Goal: Task Accomplishment & Management: Manage account settings

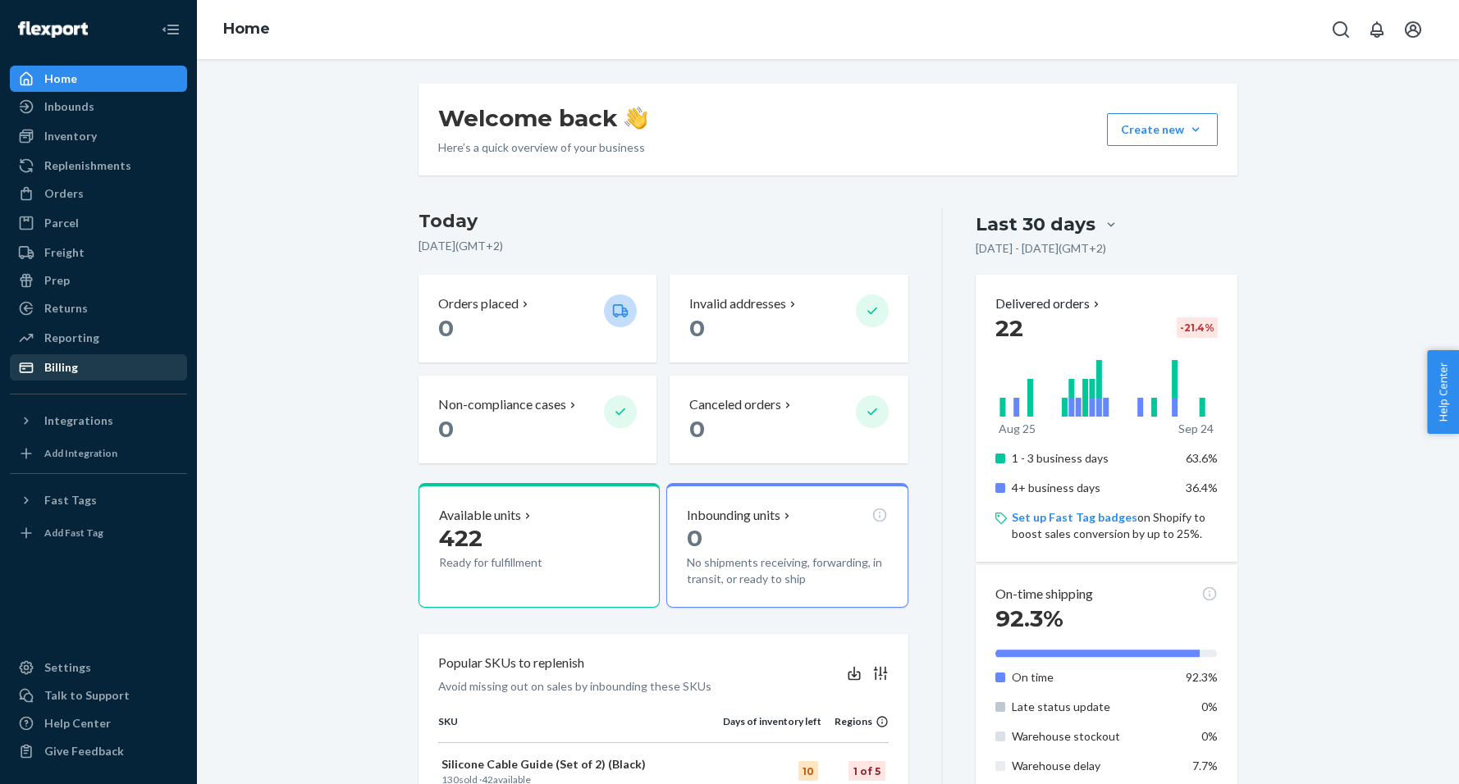
click at [66, 373] on div "Billing" at bounding box center [61, 367] width 34 height 16
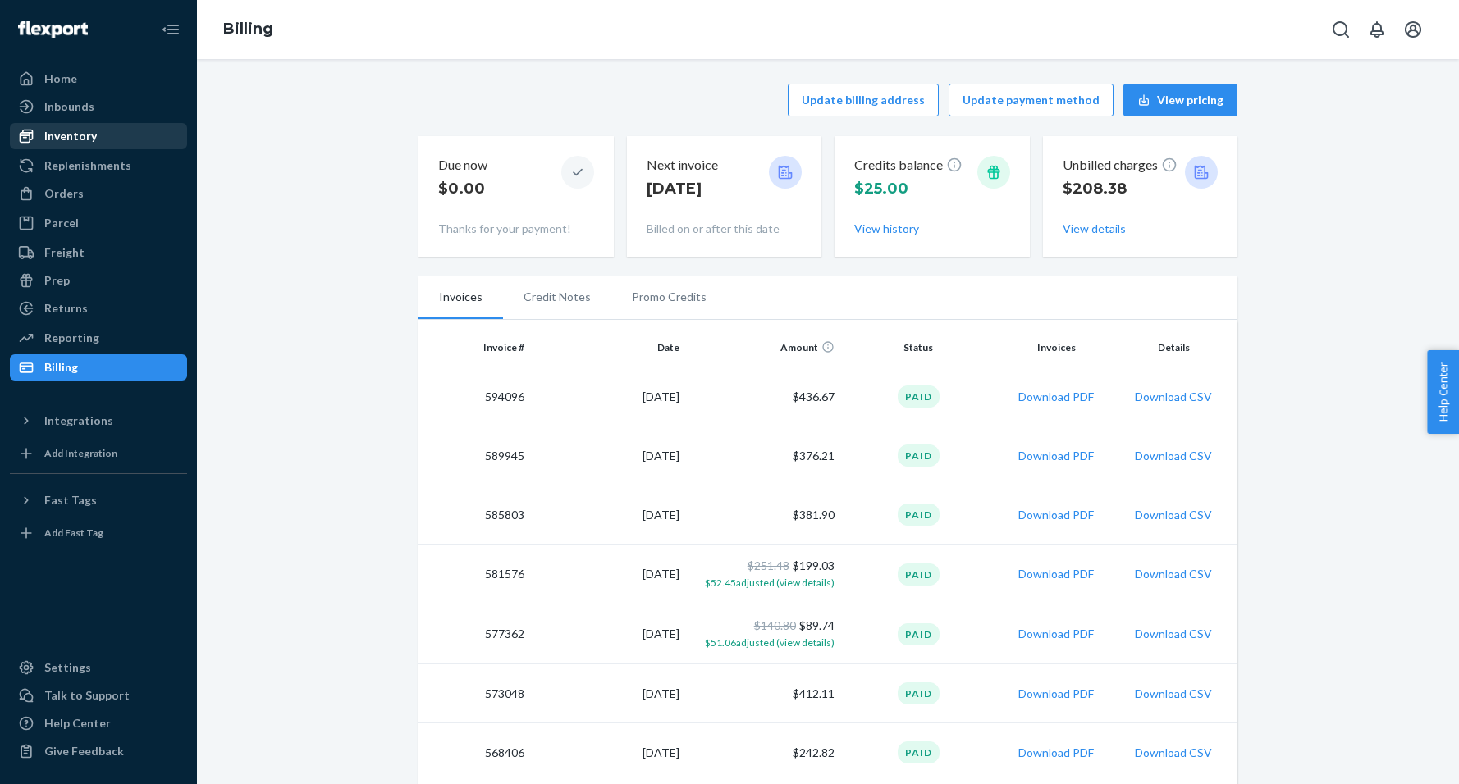
click at [63, 139] on div "Inventory" at bounding box center [70, 136] width 53 height 16
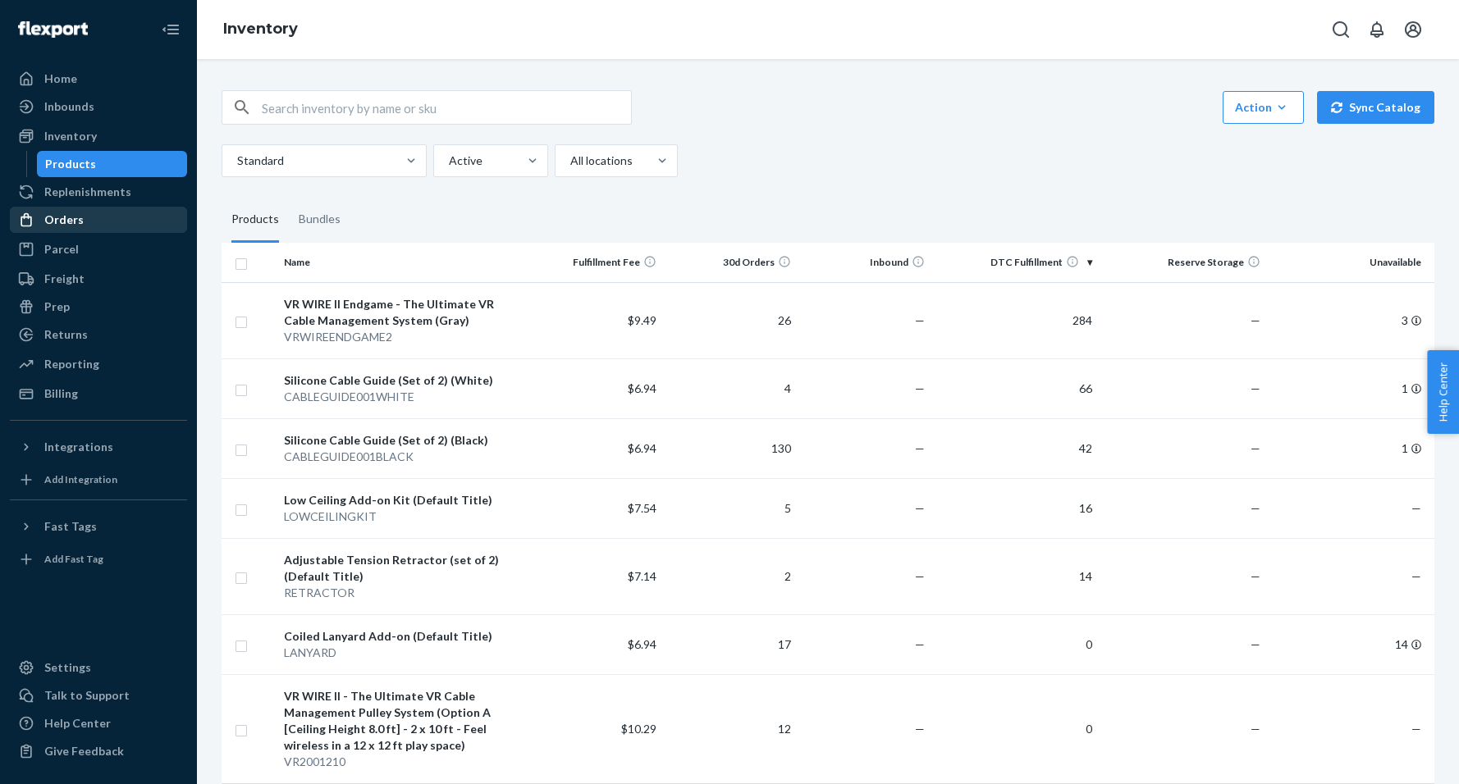
click at [80, 217] on div "Orders" at bounding box center [63, 220] width 39 height 16
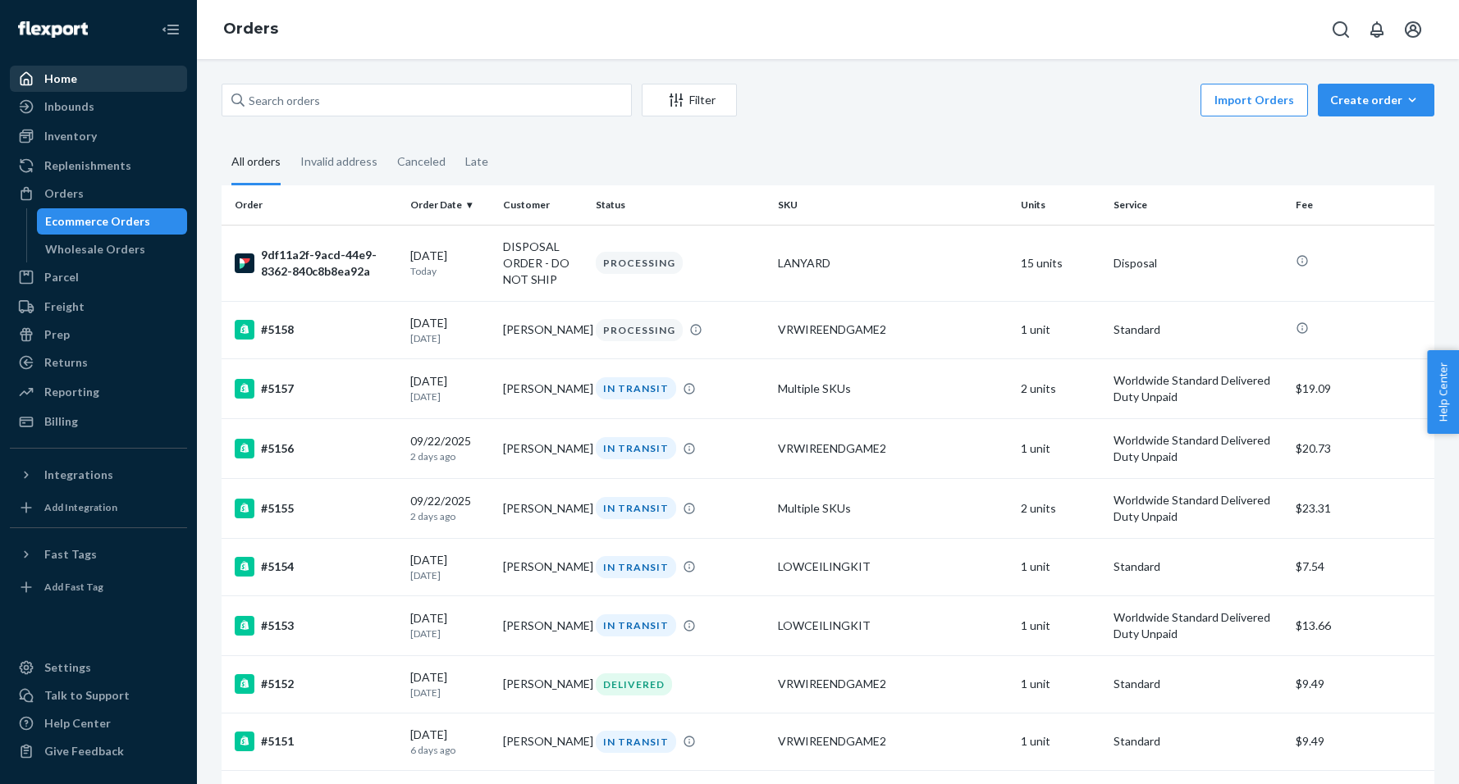
click at [53, 82] on div "Home" at bounding box center [60, 79] width 33 height 16
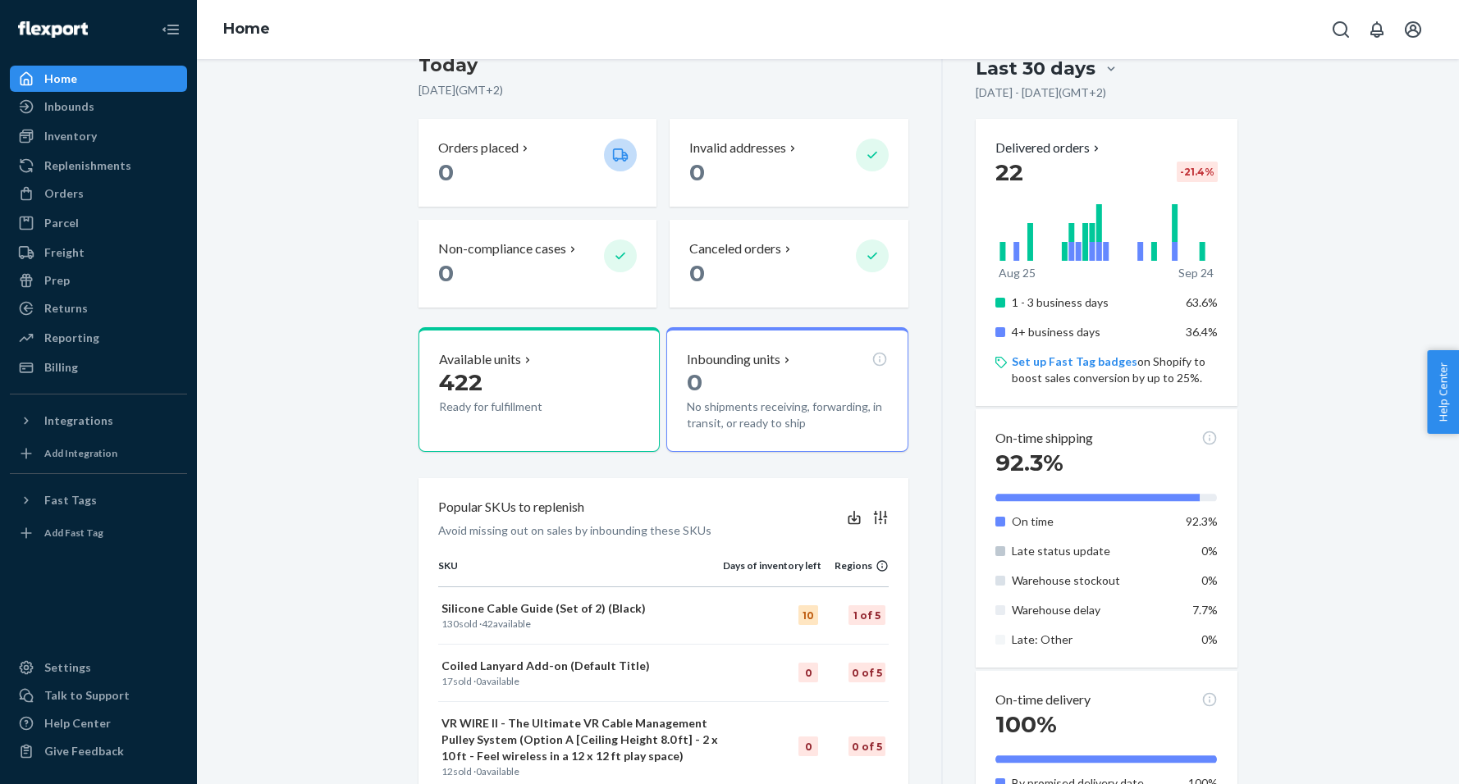
scroll to position [165, 0]
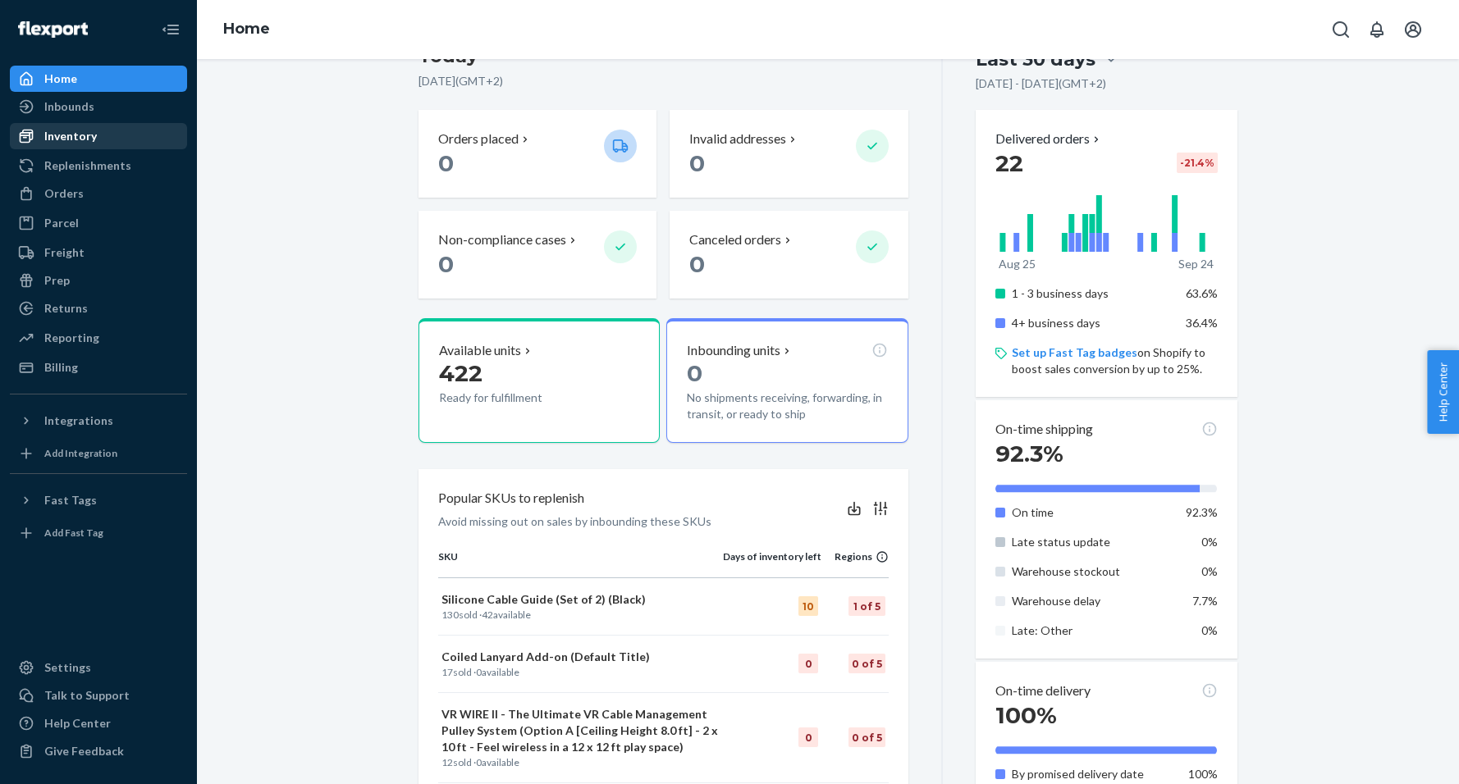
click at [62, 144] on div "Inventory" at bounding box center [70, 136] width 53 height 16
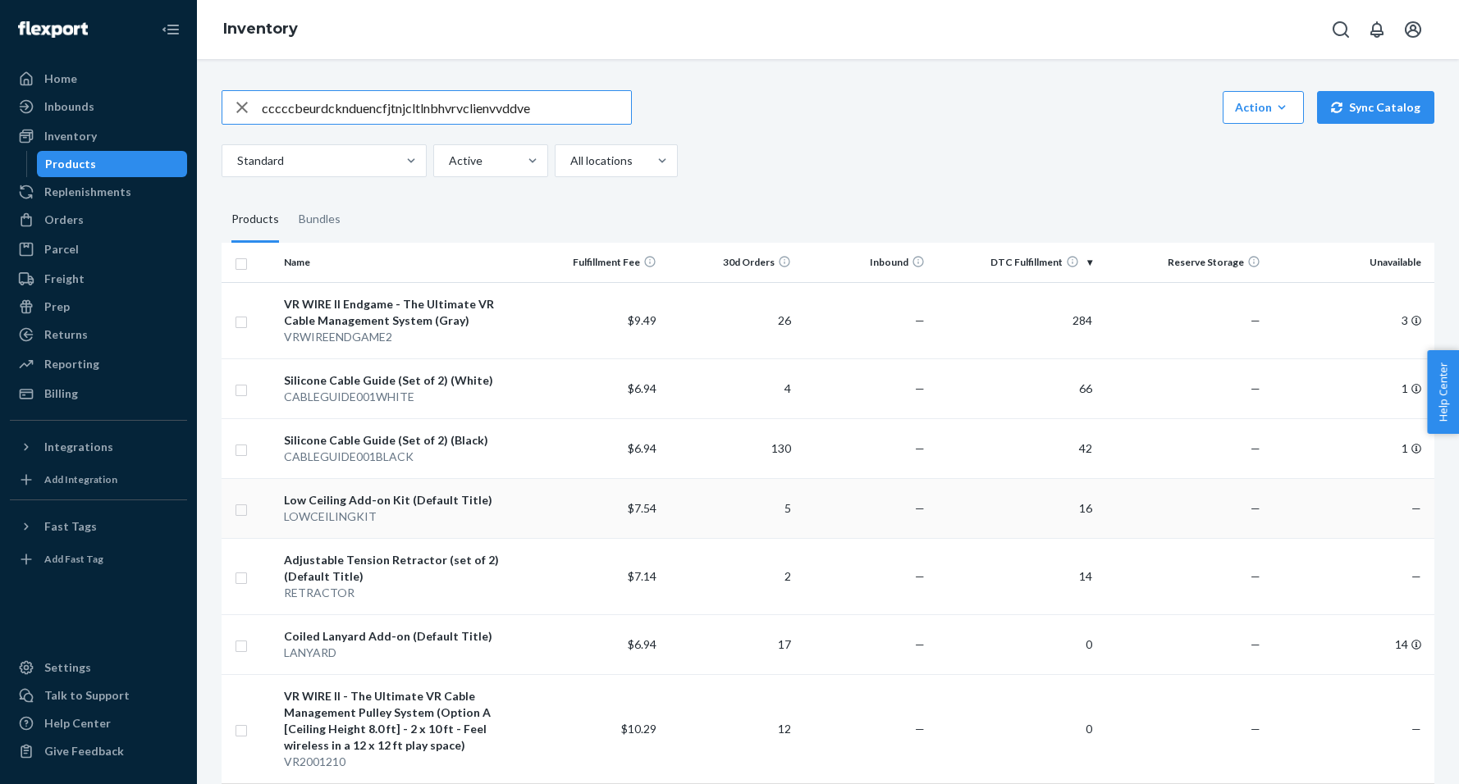
type input "cccccbeurdcknduencfjtnjcltlnbhvrvclienvvddve"
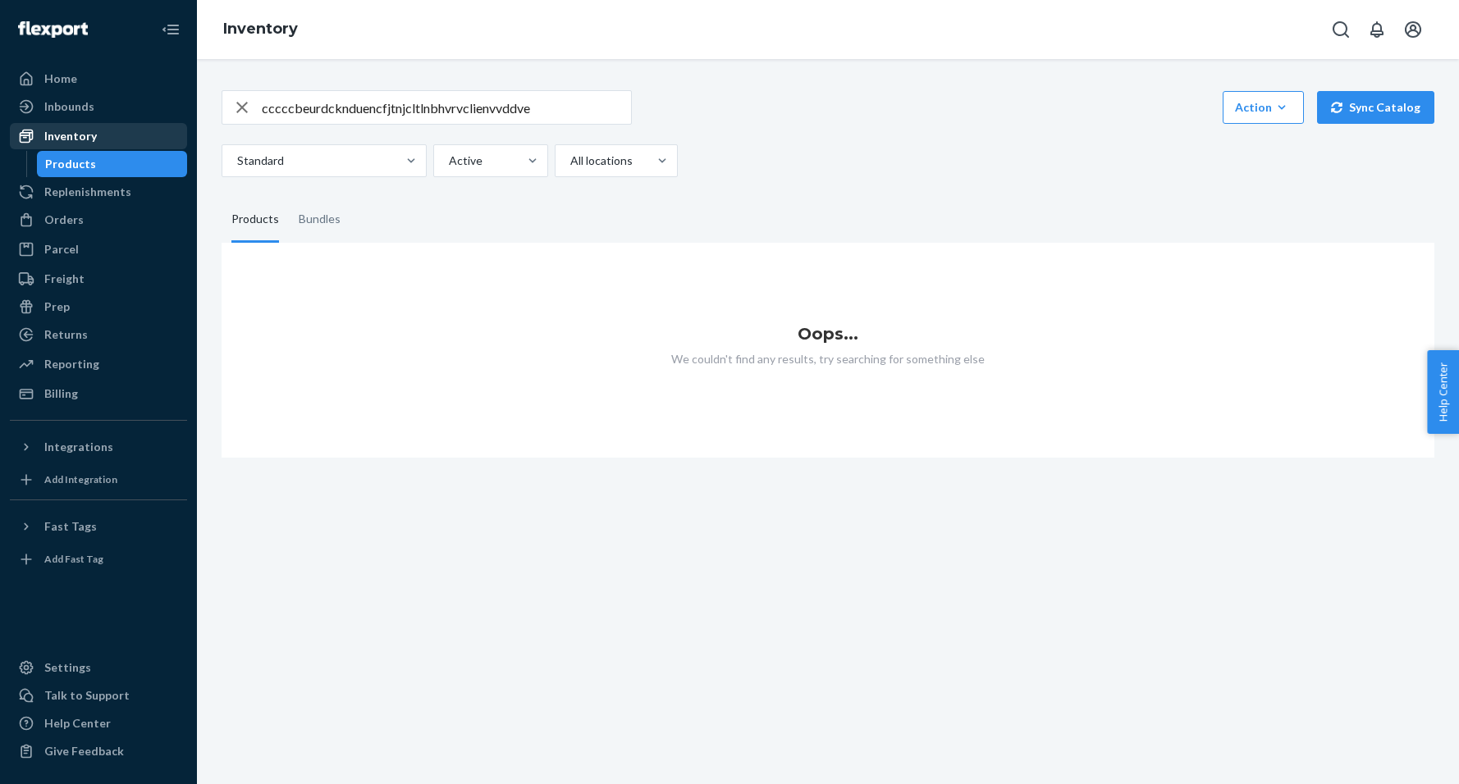
click at [67, 133] on div "Inventory" at bounding box center [70, 136] width 53 height 16
click at [245, 107] on icon "button" at bounding box center [242, 107] width 20 height 33
click at [57, 135] on div "Inventory" at bounding box center [70, 136] width 53 height 16
click at [58, 74] on div "Home" at bounding box center [60, 79] width 33 height 16
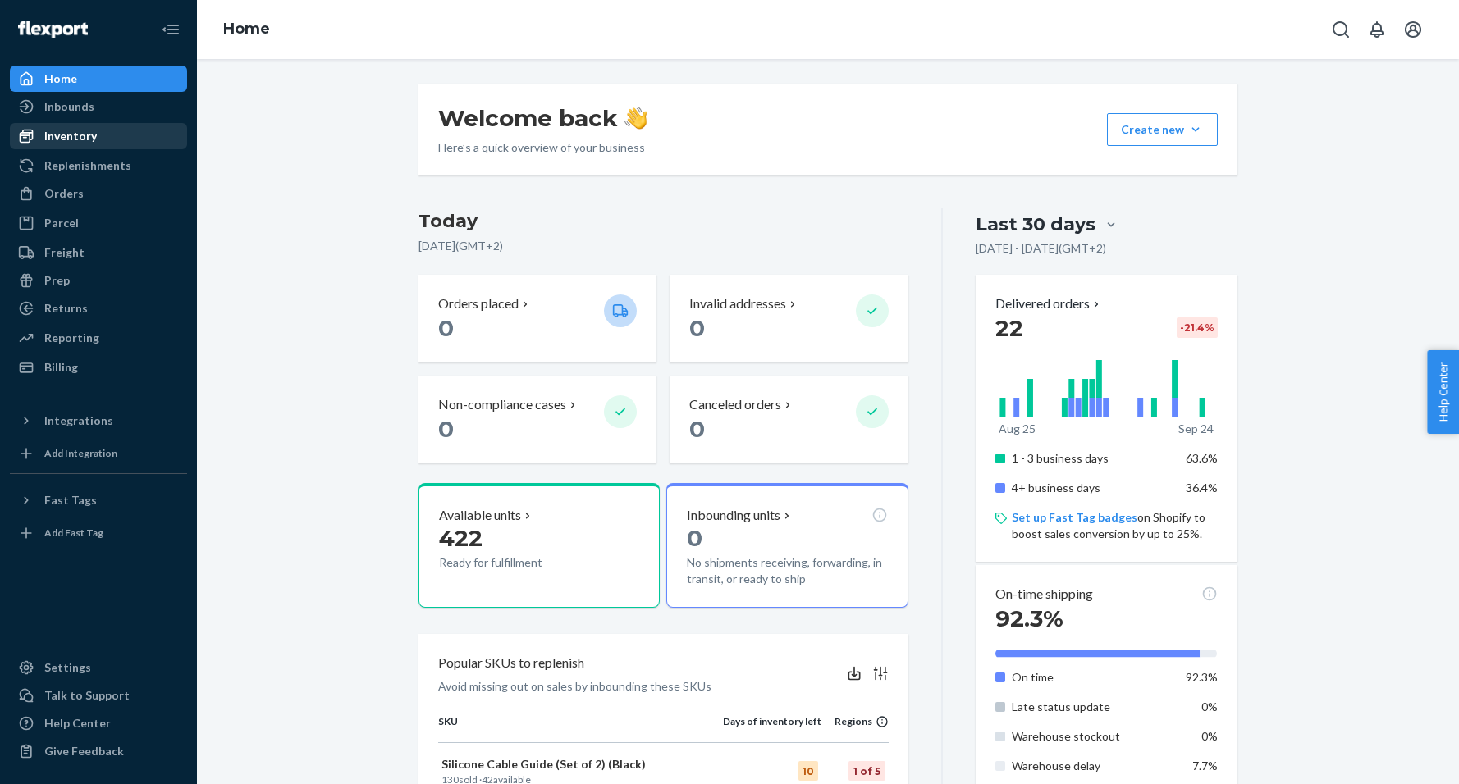
click at [62, 139] on div "Inventory" at bounding box center [70, 136] width 53 height 16
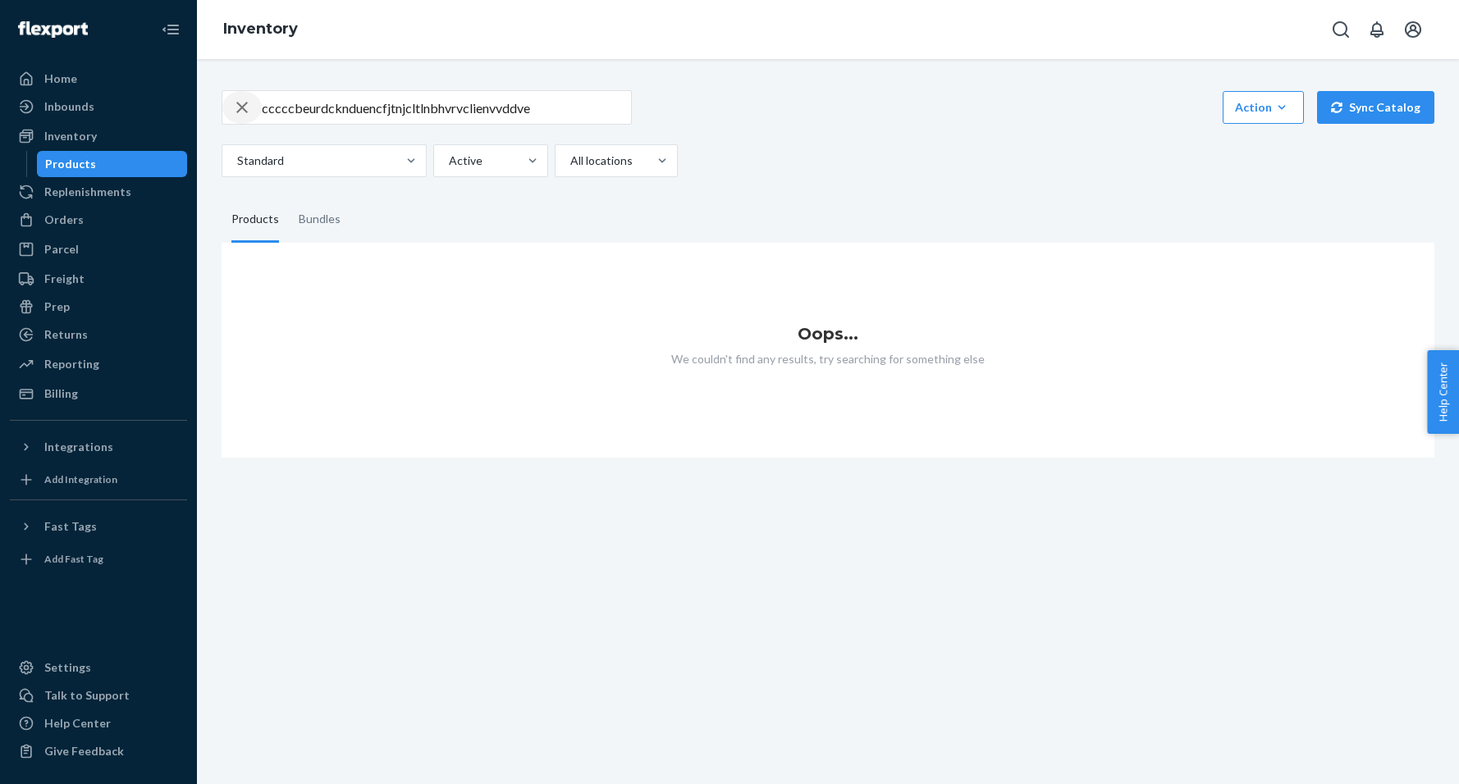
click at [249, 115] on icon "button" at bounding box center [242, 107] width 20 height 33
click at [59, 164] on div "Products" at bounding box center [70, 164] width 51 height 16
click at [55, 140] on div "Inventory" at bounding box center [70, 136] width 53 height 16
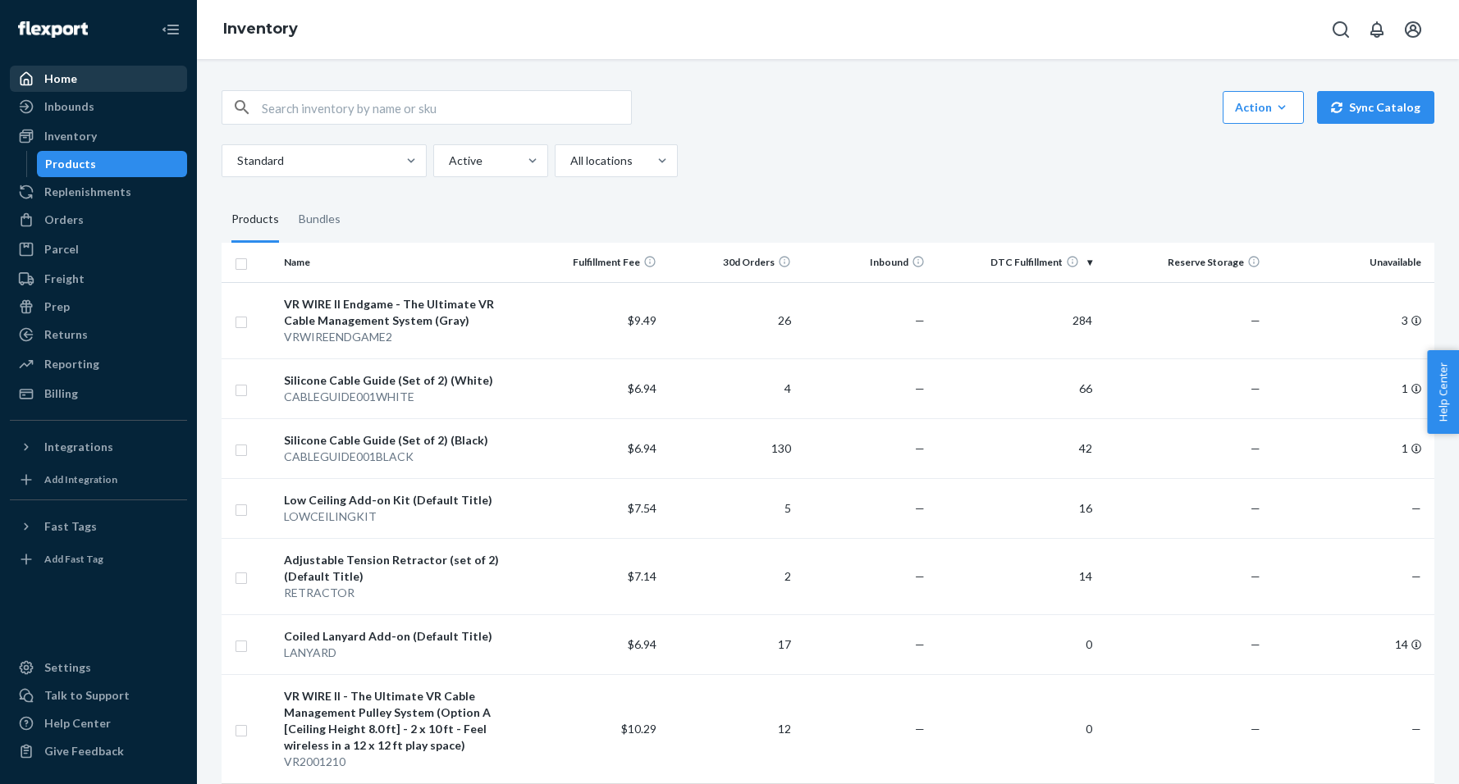
click at [59, 76] on div "Home" at bounding box center [60, 79] width 33 height 16
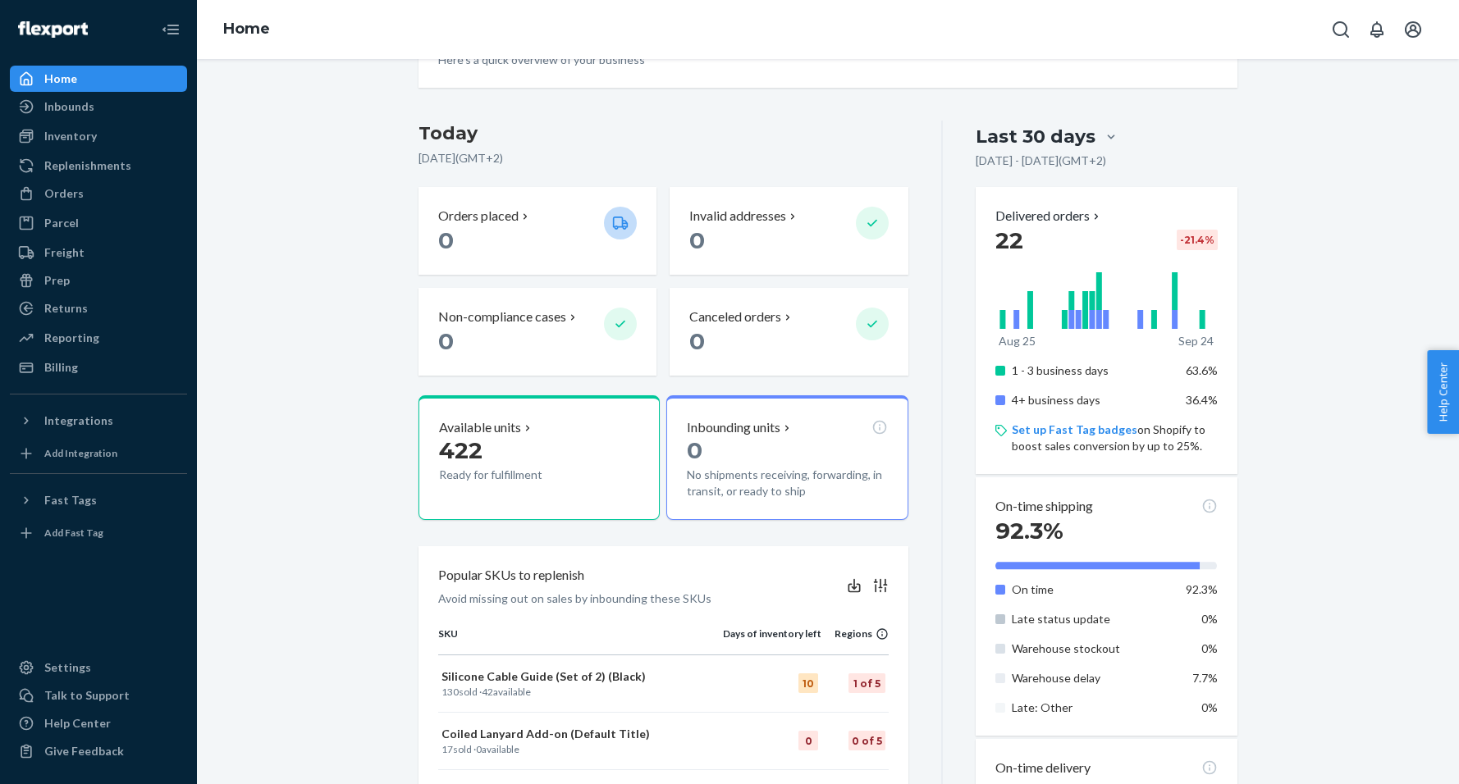
scroll to position [85, 0]
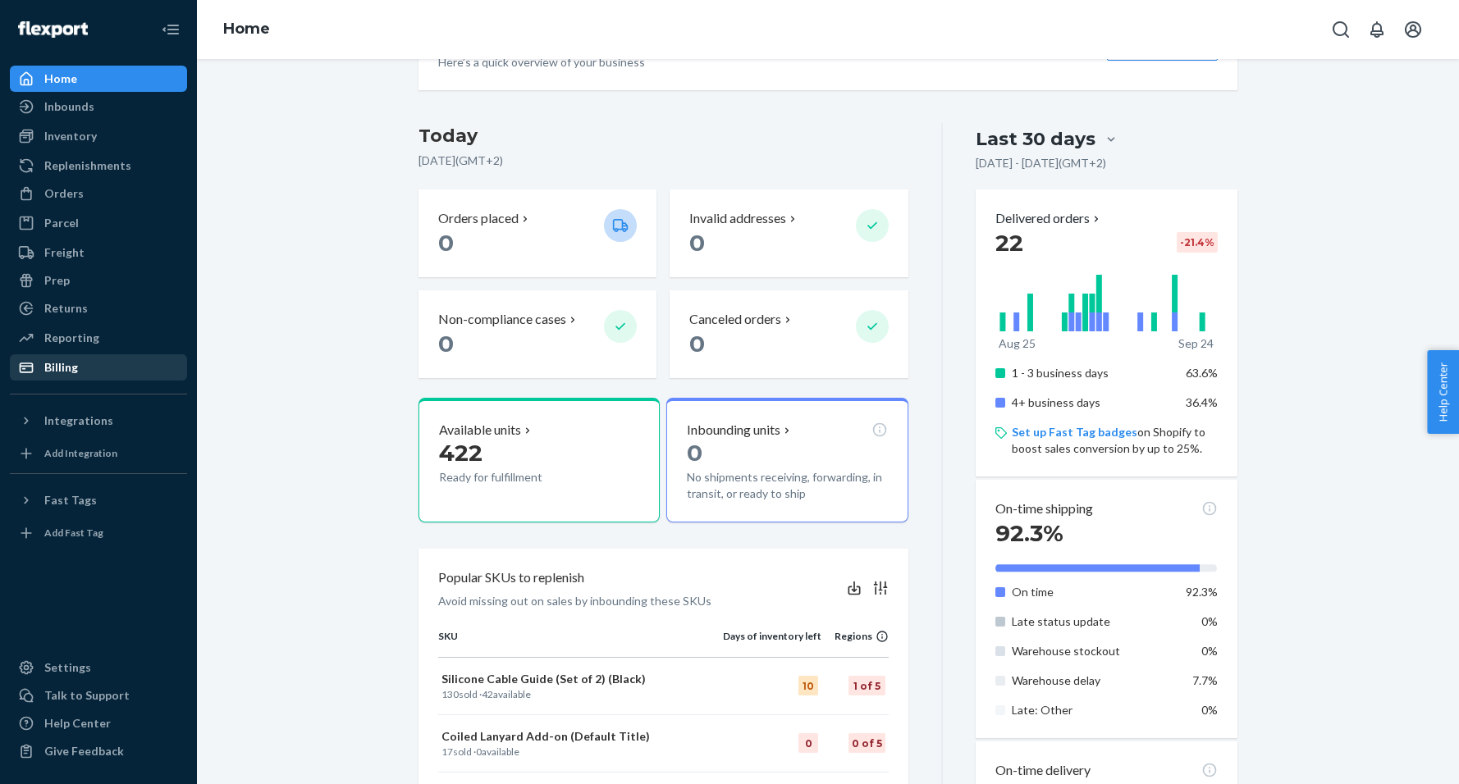
click at [63, 369] on div "Billing" at bounding box center [61, 367] width 34 height 16
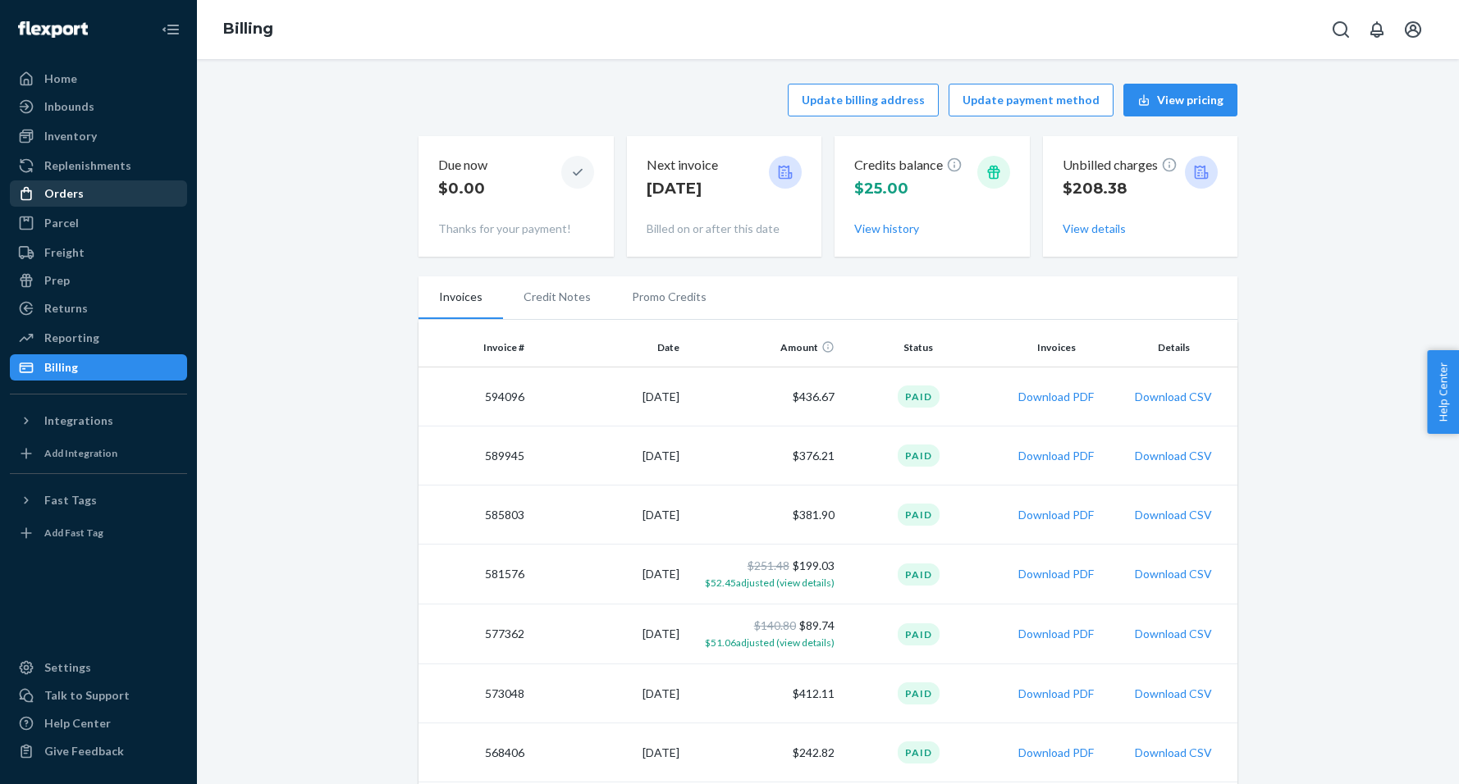
click at [57, 194] on div "Orders" at bounding box center [63, 193] width 39 height 16
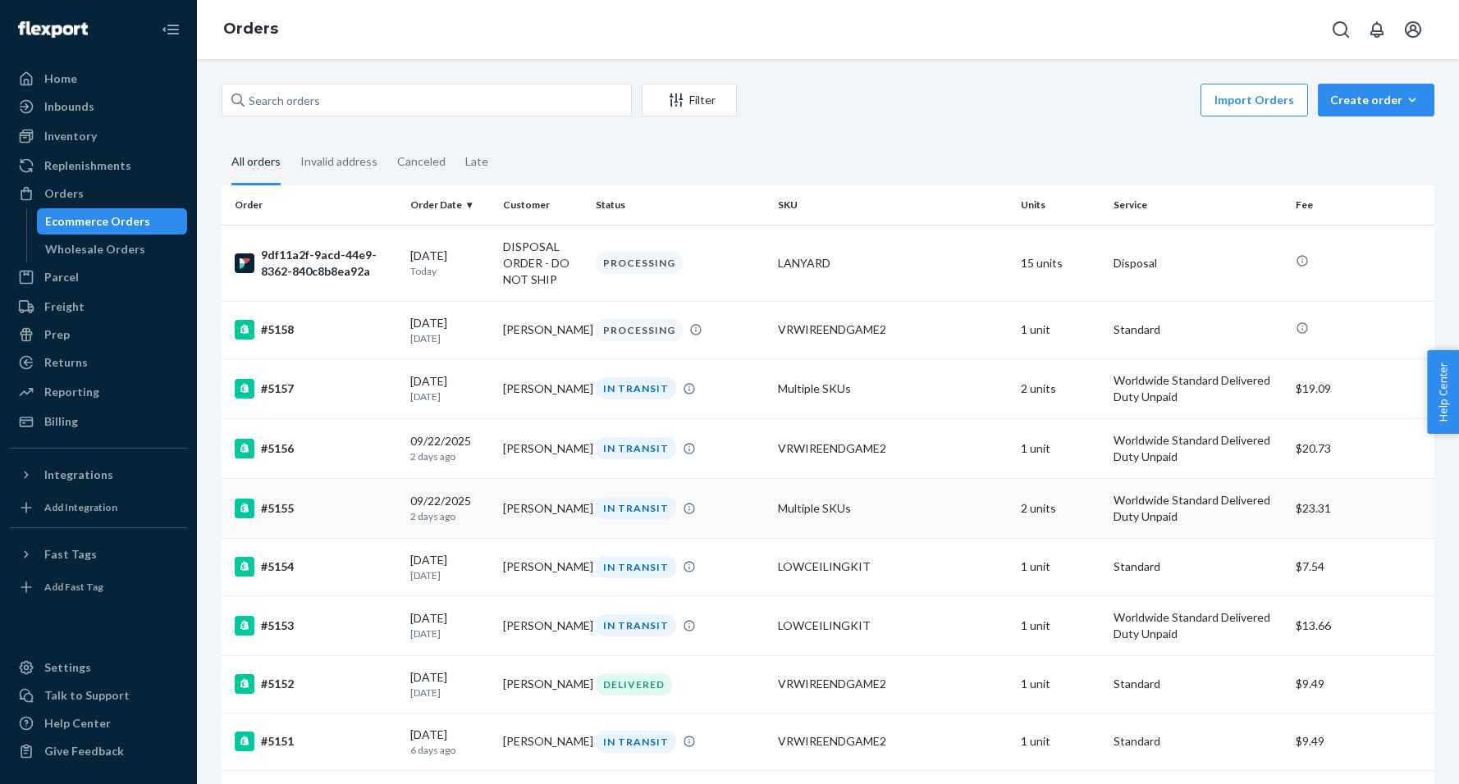
click at [331, 500] on div "#5155" at bounding box center [316, 509] width 162 height 20
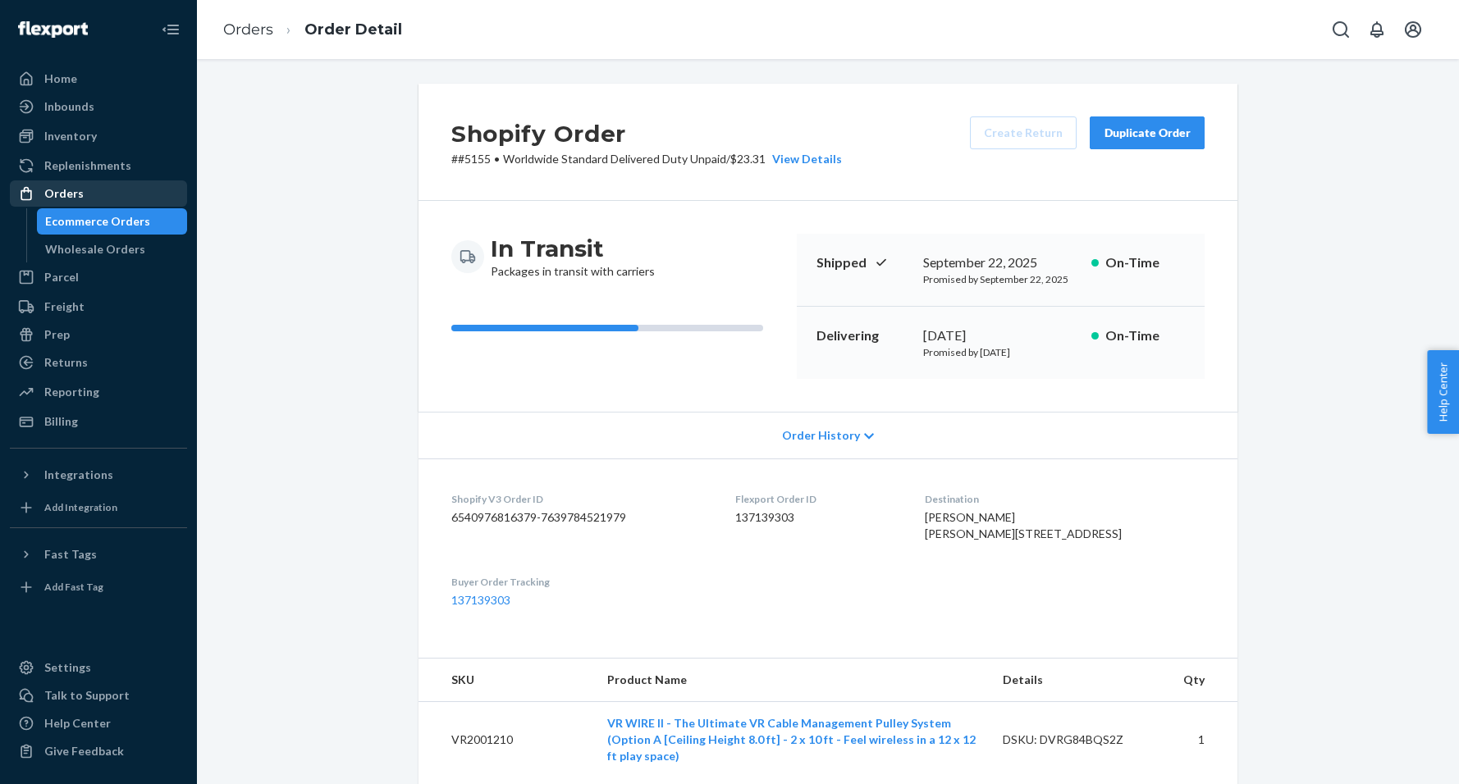
click at [59, 194] on div "Orders" at bounding box center [63, 193] width 39 height 16
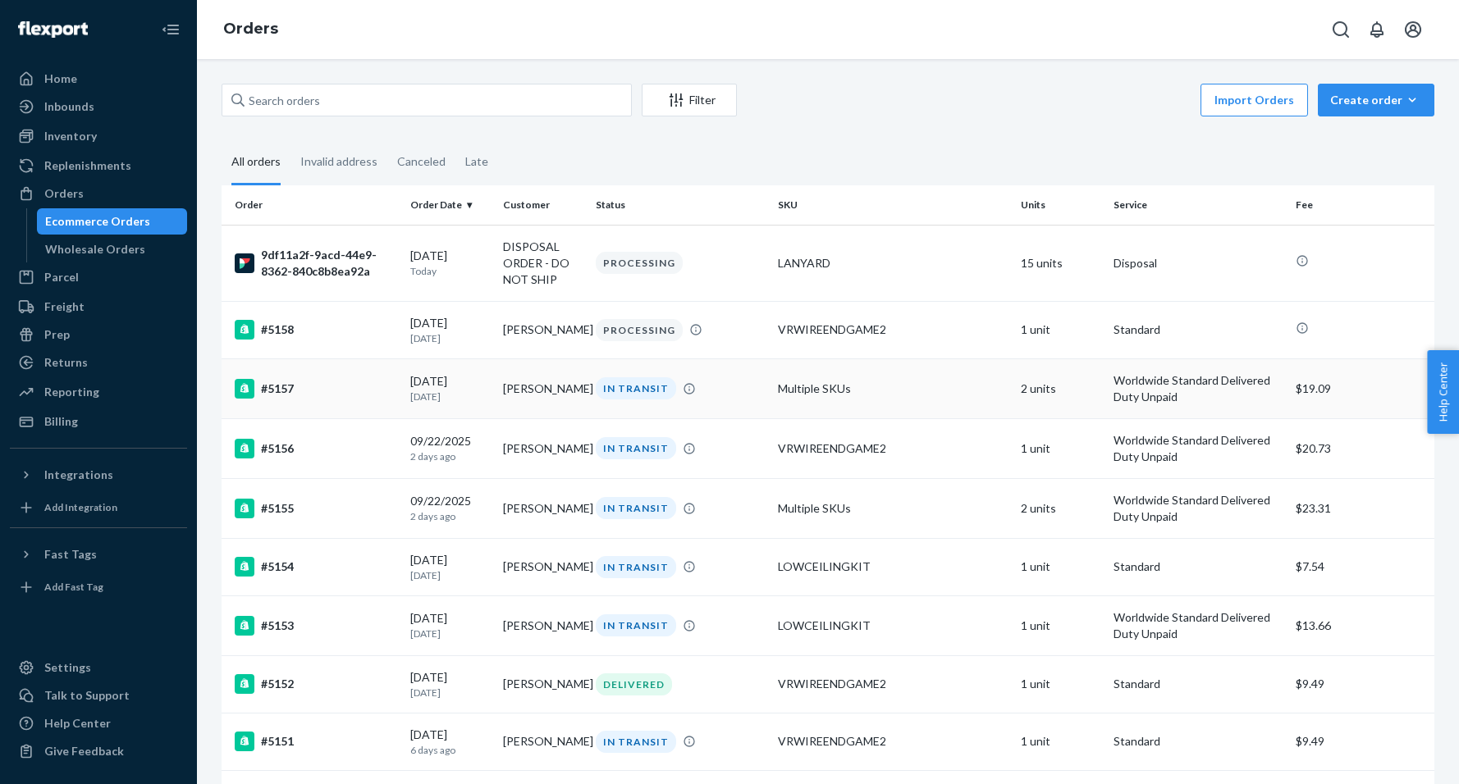
click at [350, 396] on div "#5157" at bounding box center [316, 389] width 162 height 20
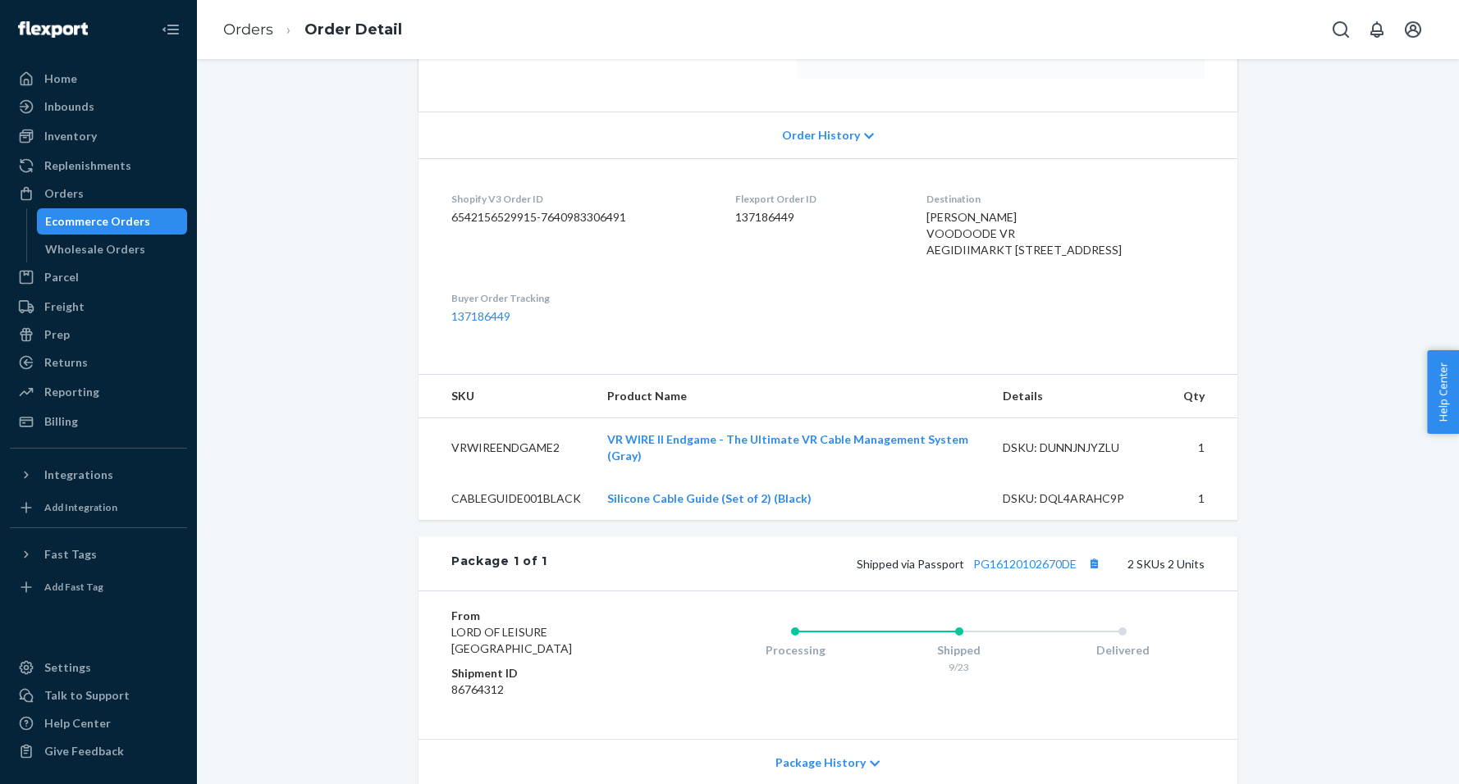
scroll to position [301, 0]
click at [1023, 570] on link "PG16120102670DE" at bounding box center [1024, 563] width 103 height 14
click at [71, 85] on div "Home" at bounding box center [60, 79] width 33 height 16
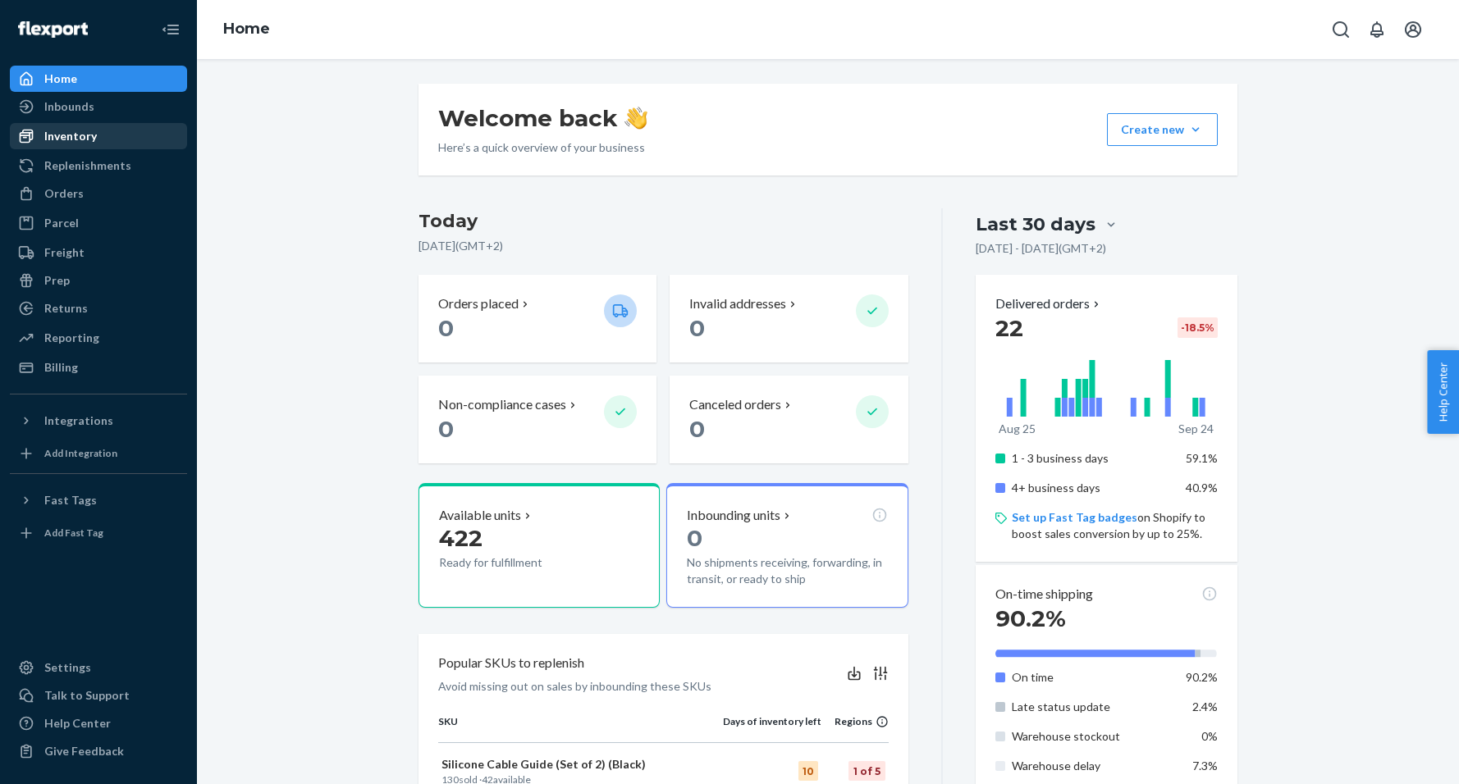
click at [67, 132] on div "Inventory" at bounding box center [70, 136] width 53 height 16
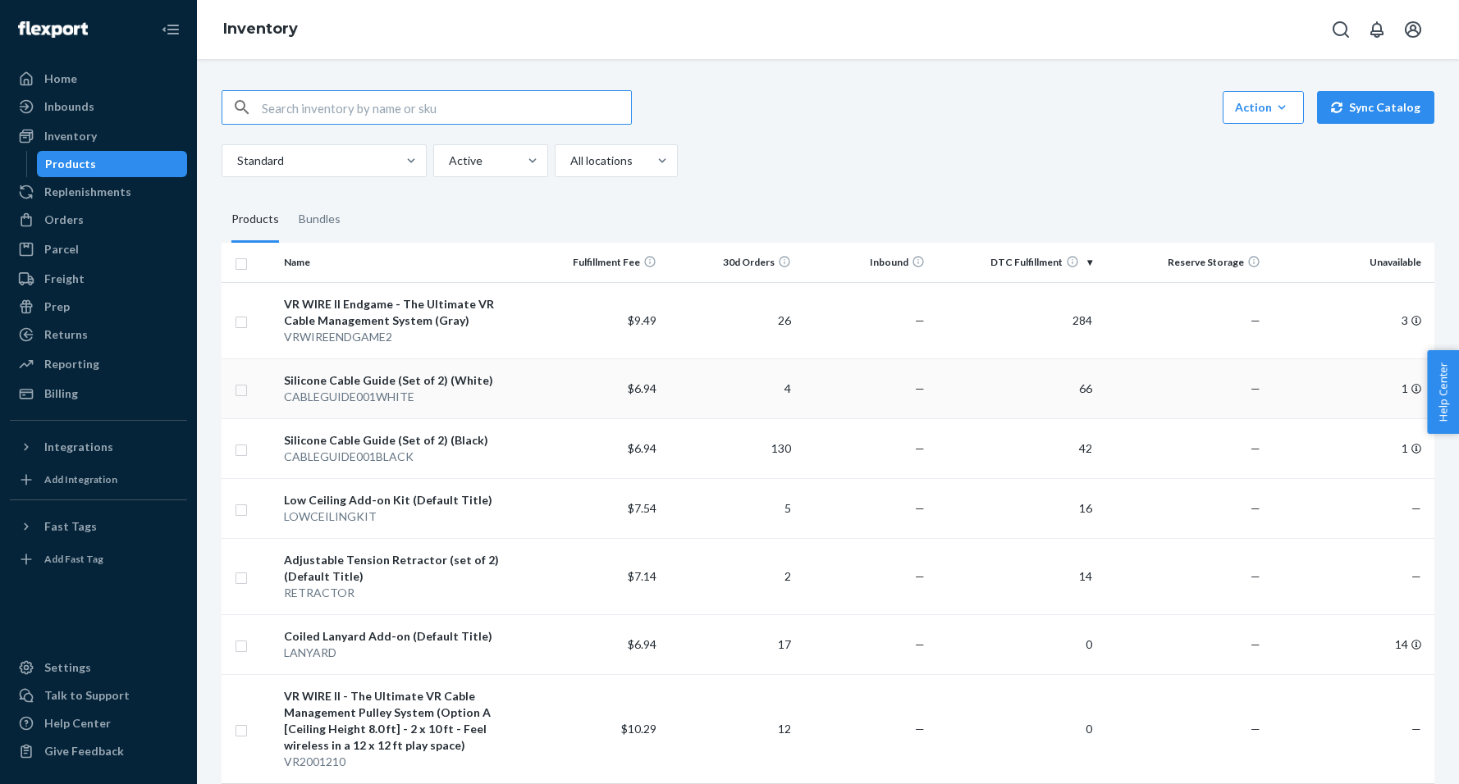
click at [443, 397] on div "CABLEGUIDE001WHITE" at bounding box center [403, 397] width 238 height 16
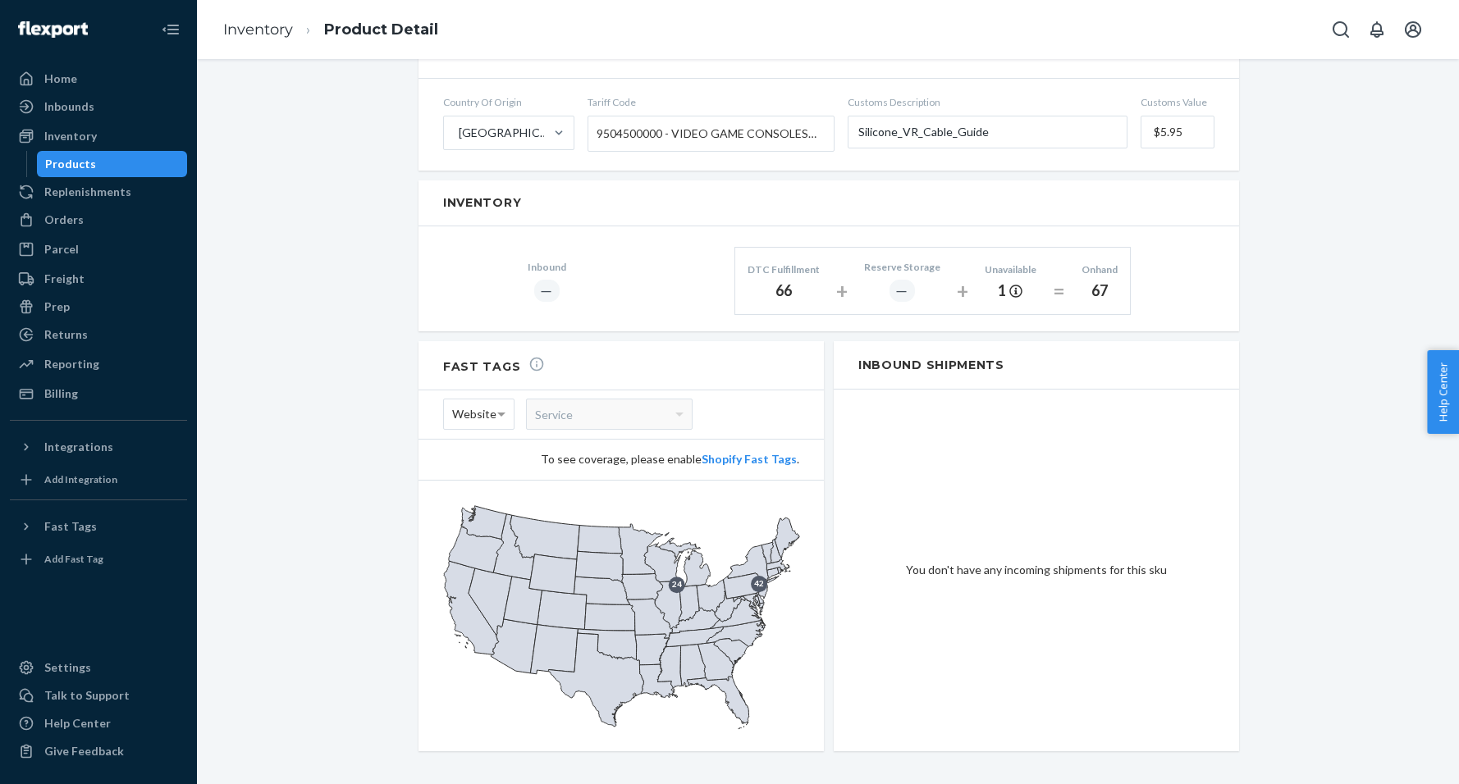
scroll to position [837, 0]
click at [61, 72] on div "Home" at bounding box center [60, 79] width 33 height 16
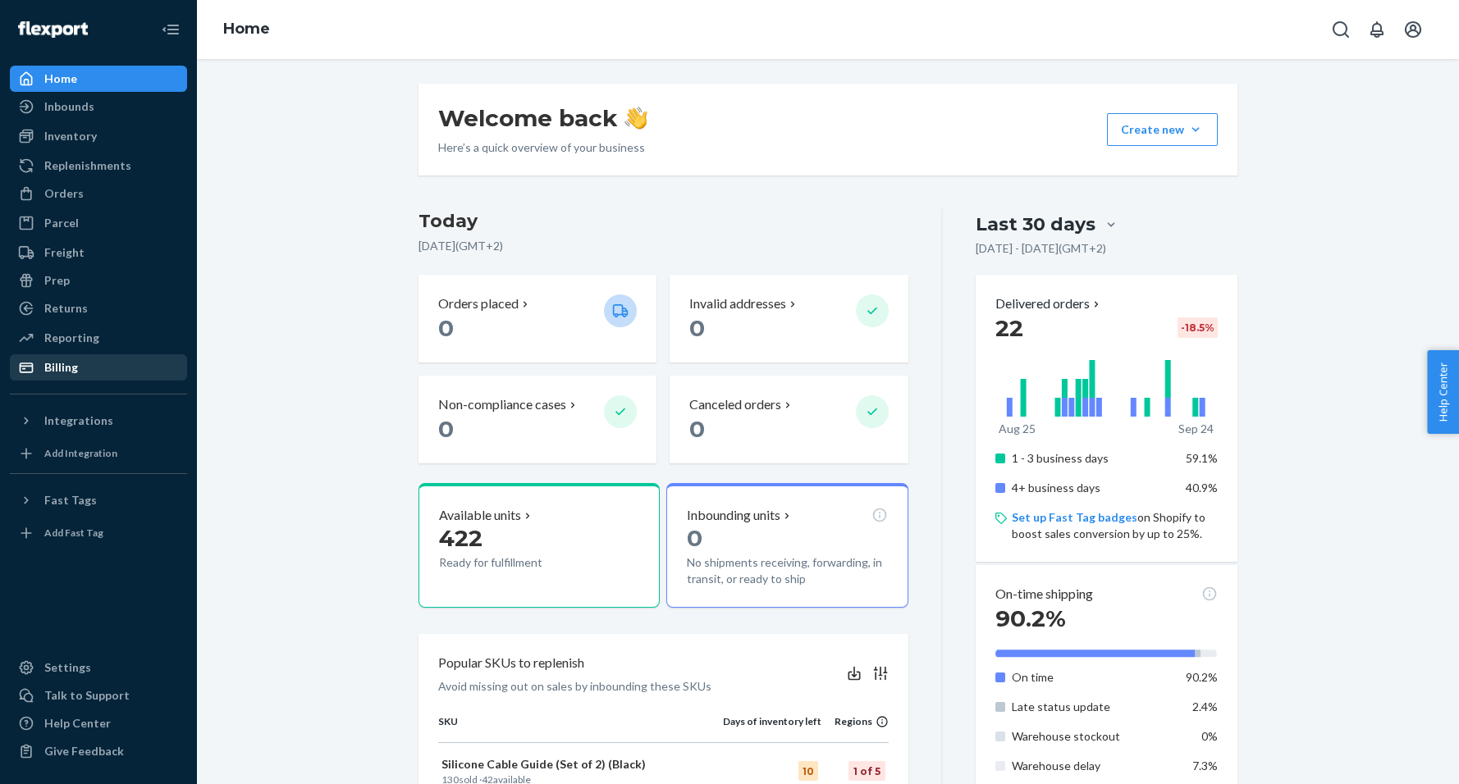
click at [71, 365] on div "Billing" at bounding box center [61, 367] width 34 height 16
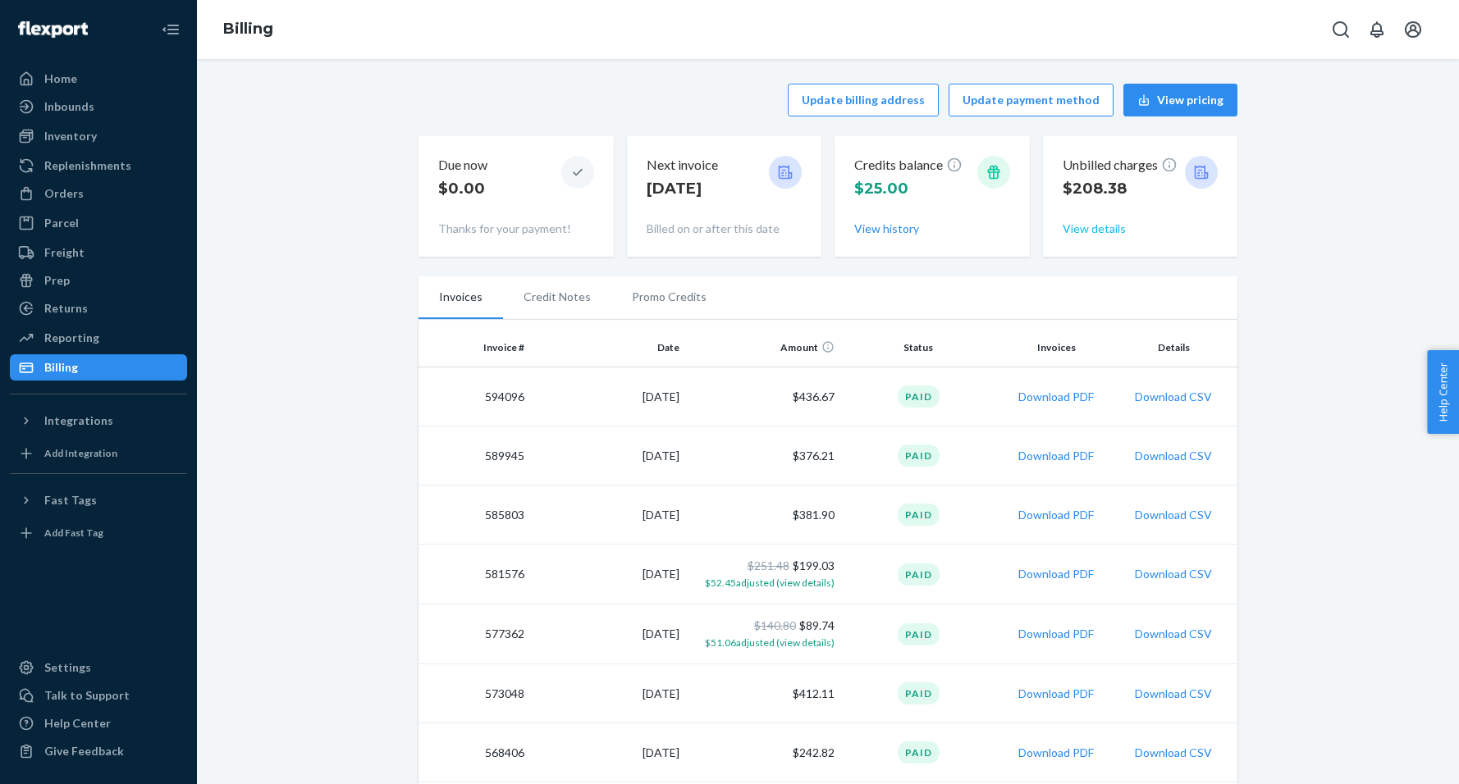
click at [1087, 229] on button "View details" at bounding box center [1094, 229] width 63 height 16
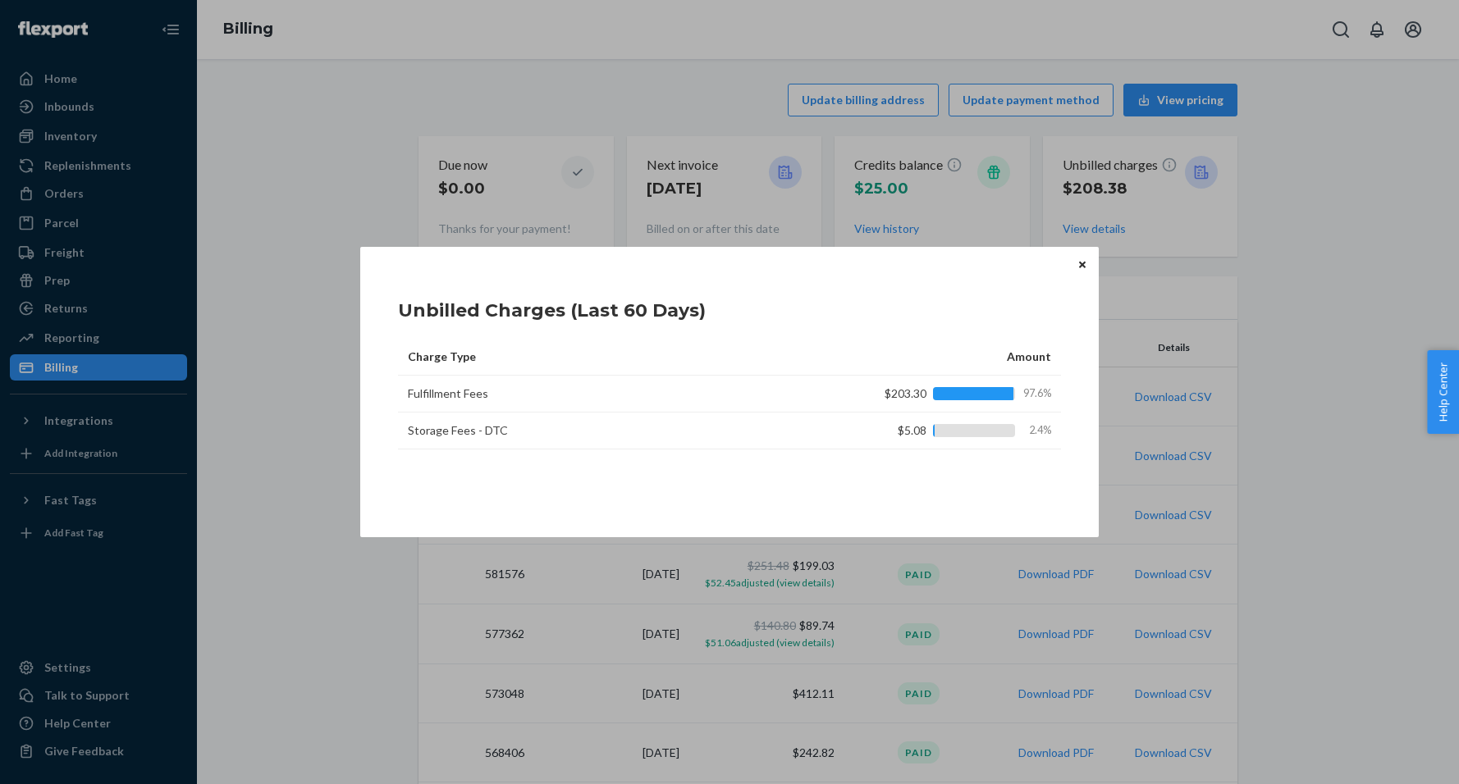
click at [1086, 260] on button "Close" at bounding box center [1082, 264] width 16 height 18
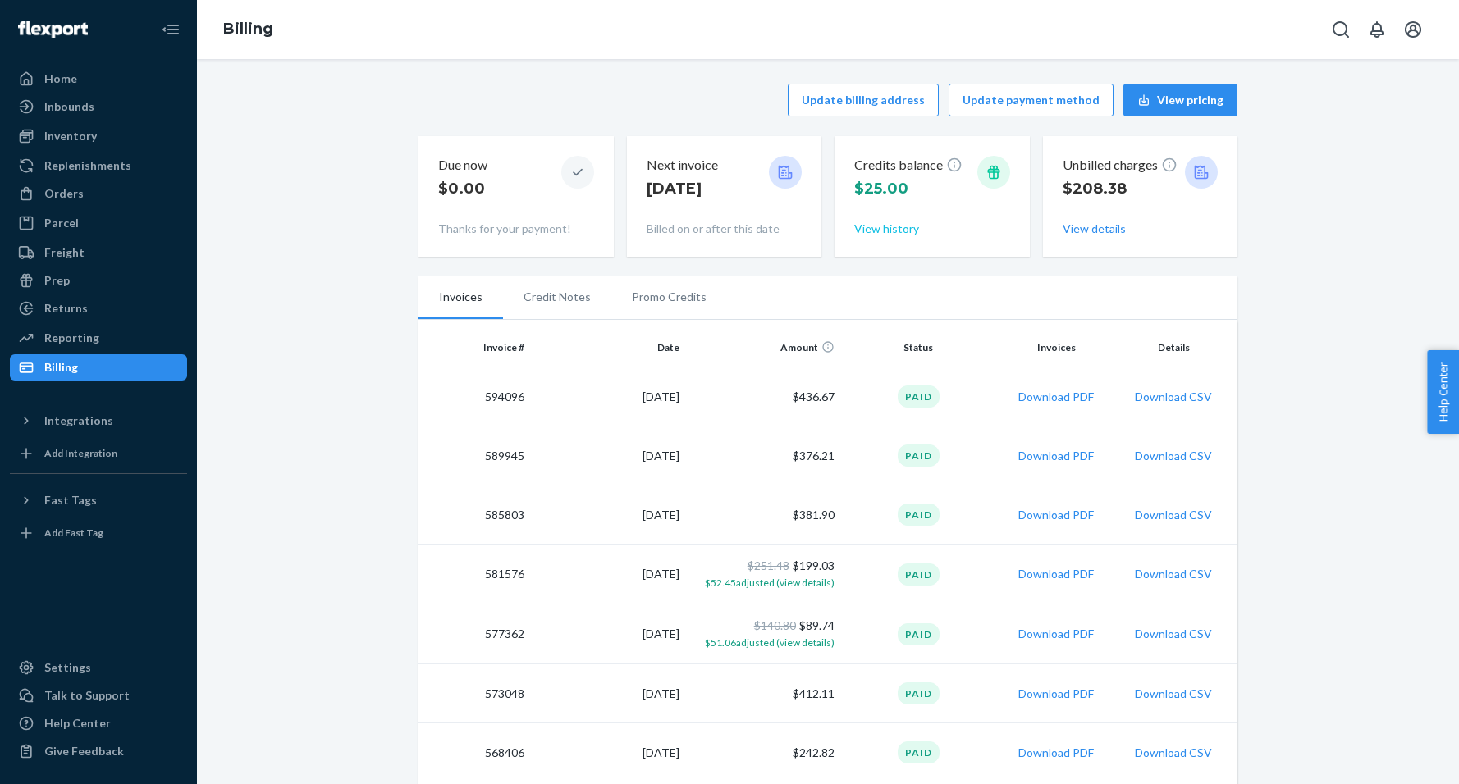
click at [898, 227] on button "View history" at bounding box center [886, 229] width 65 height 16
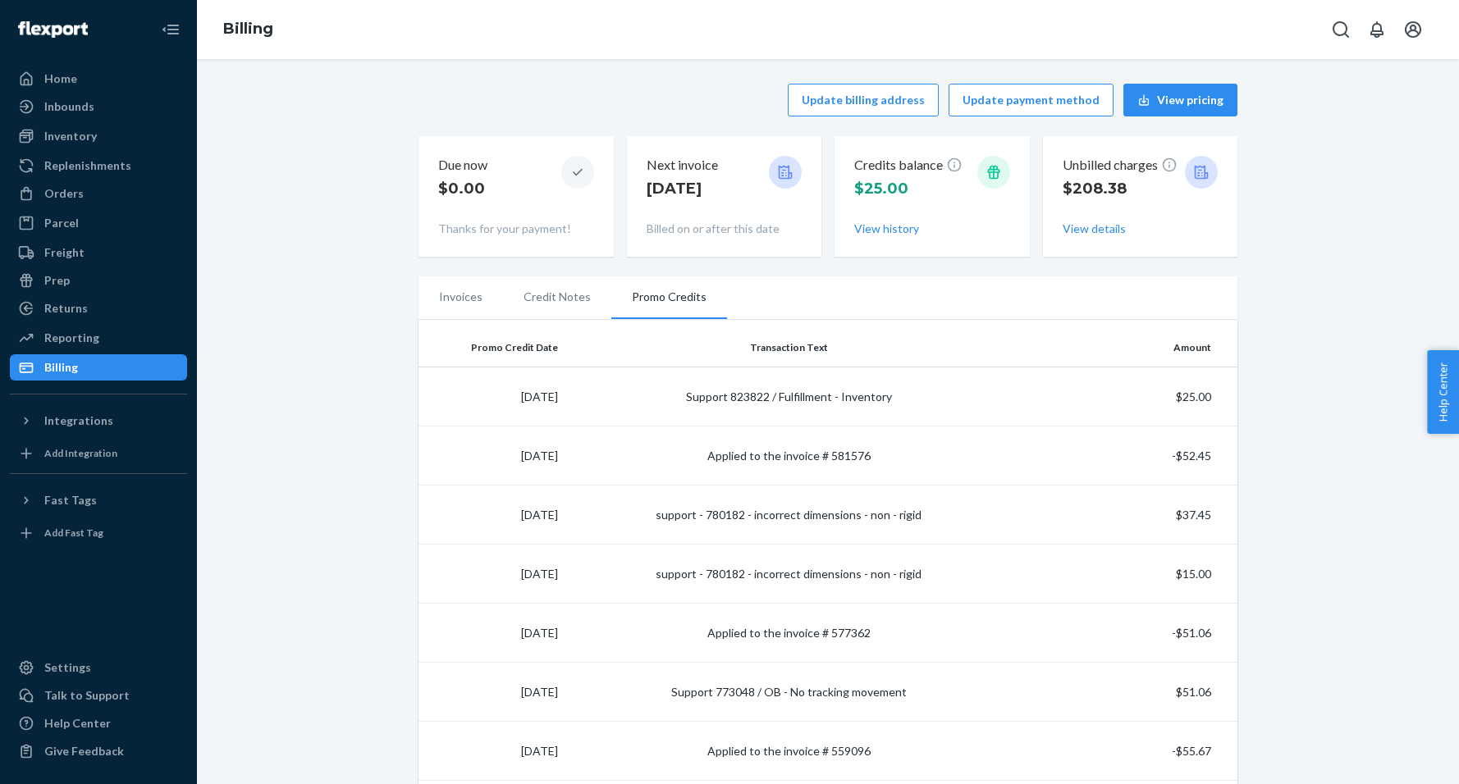
click at [551, 294] on li "Credit Notes" at bounding box center [557, 297] width 108 height 41
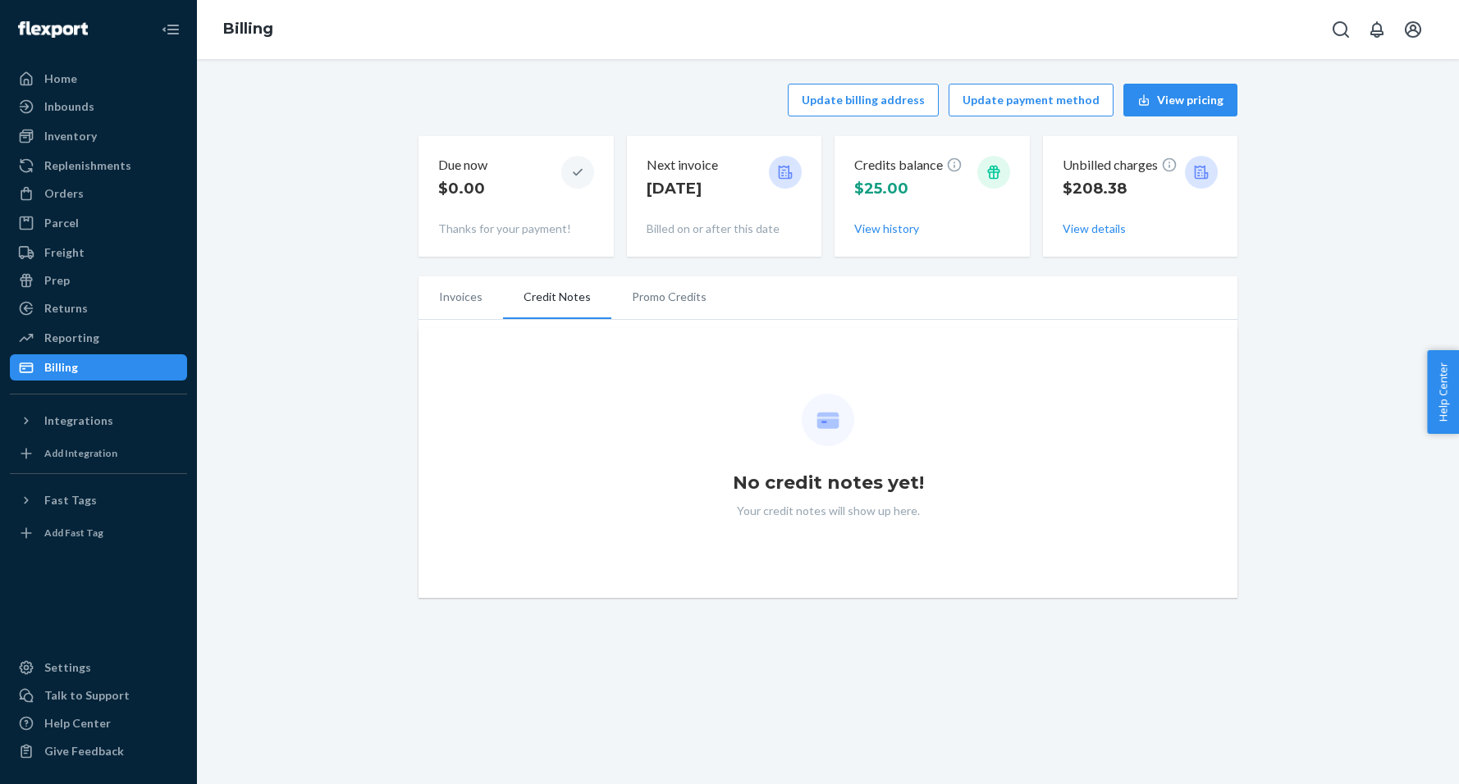
click at [468, 298] on li "Invoices" at bounding box center [460, 297] width 85 height 41
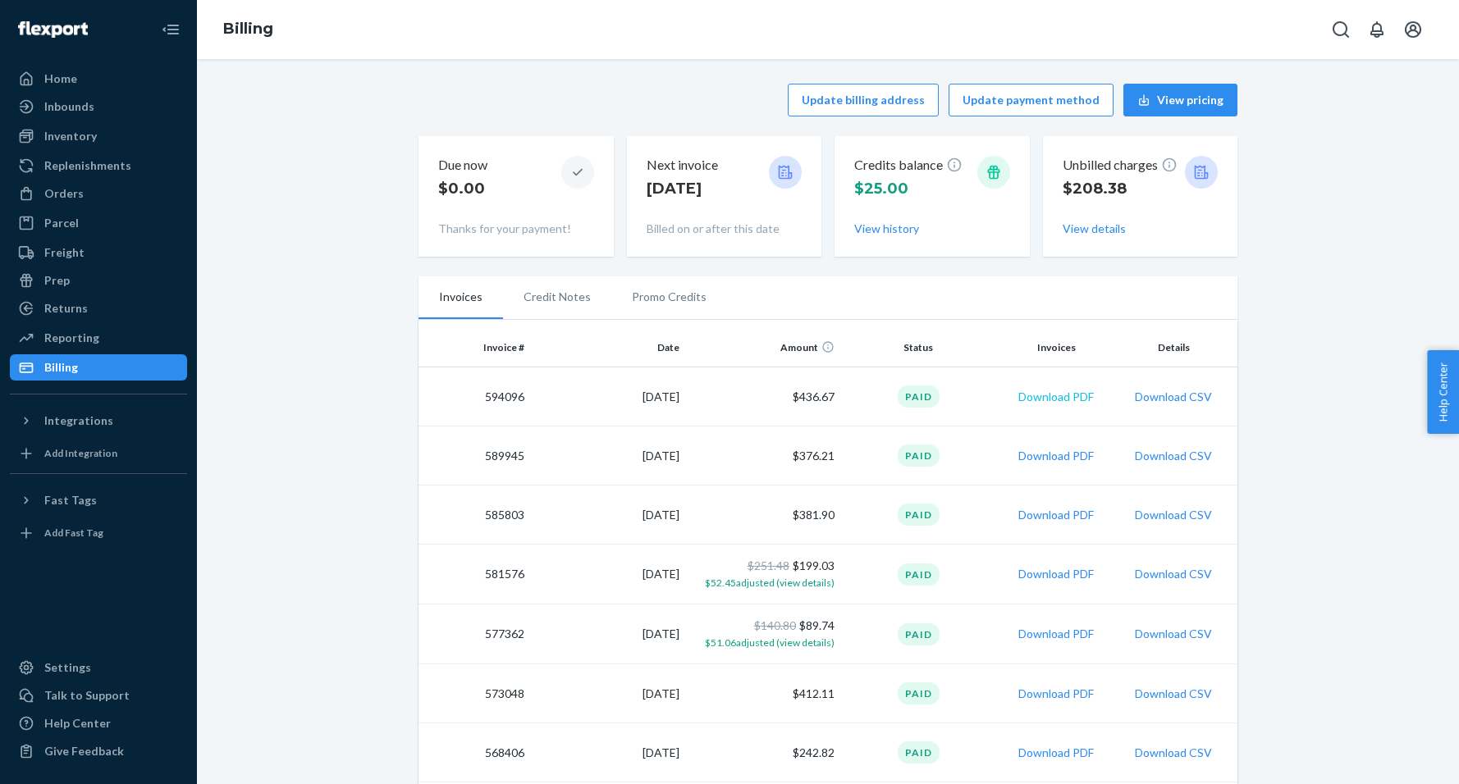
click at [1065, 397] on button "Download PDF" at bounding box center [1055, 397] width 75 height 16
click at [57, 192] on div "Orders" at bounding box center [63, 193] width 39 height 16
